Goal: Navigation & Orientation: Find specific page/section

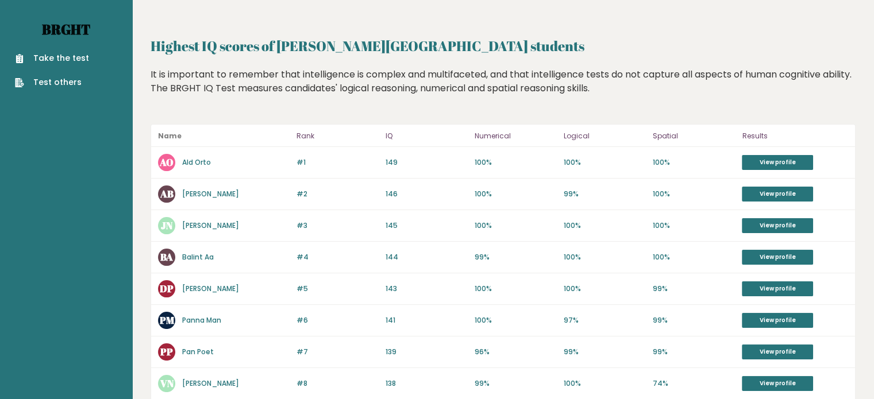
click at [53, 29] on link "Brght" at bounding box center [66, 29] width 48 height 18
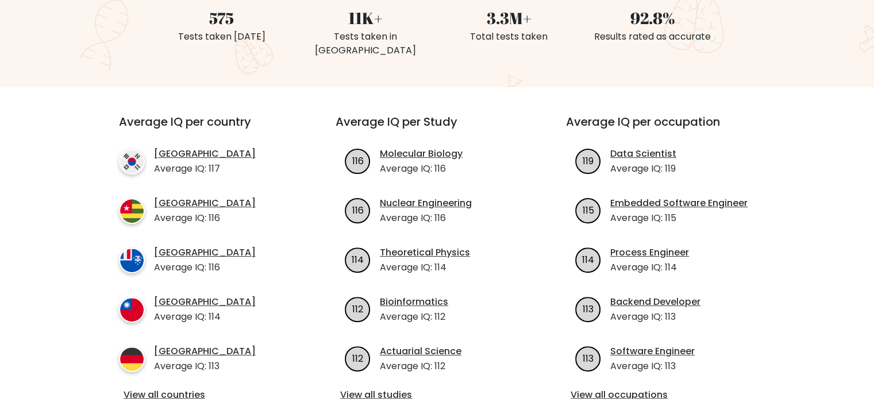
scroll to position [437, 0]
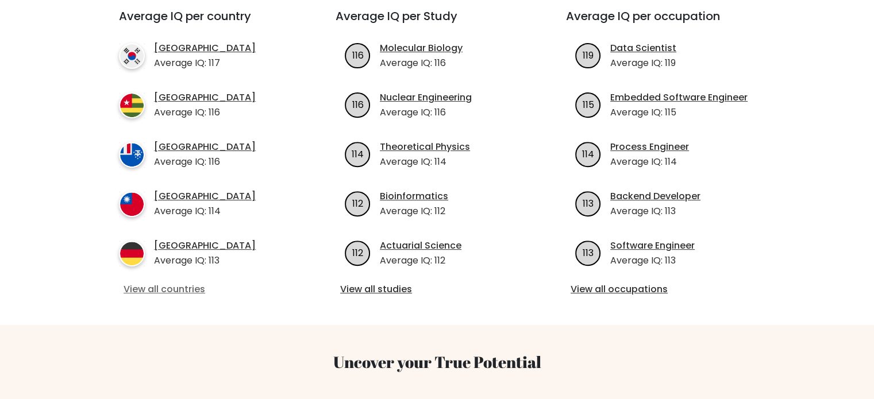
click at [170, 283] on link "View all countries" at bounding box center [207, 290] width 166 height 14
